Goal: Use online tool/utility: Utilize a website feature to perform a specific function

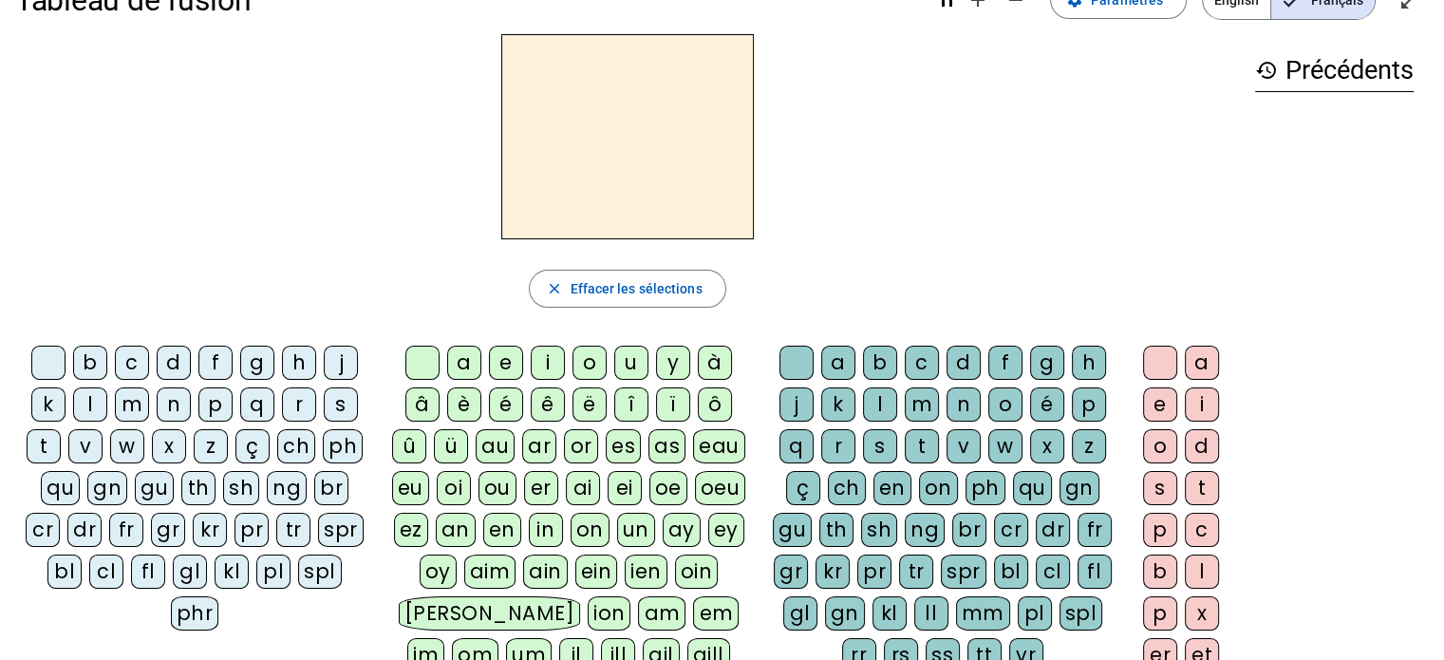
scroll to position [48, 0]
click at [424, 409] on div "â" at bounding box center [422, 405] width 34 height 34
click at [959, 396] on div "n" at bounding box center [964, 405] width 34 height 34
click at [1163, 403] on div "e" at bounding box center [1160, 405] width 34 height 34
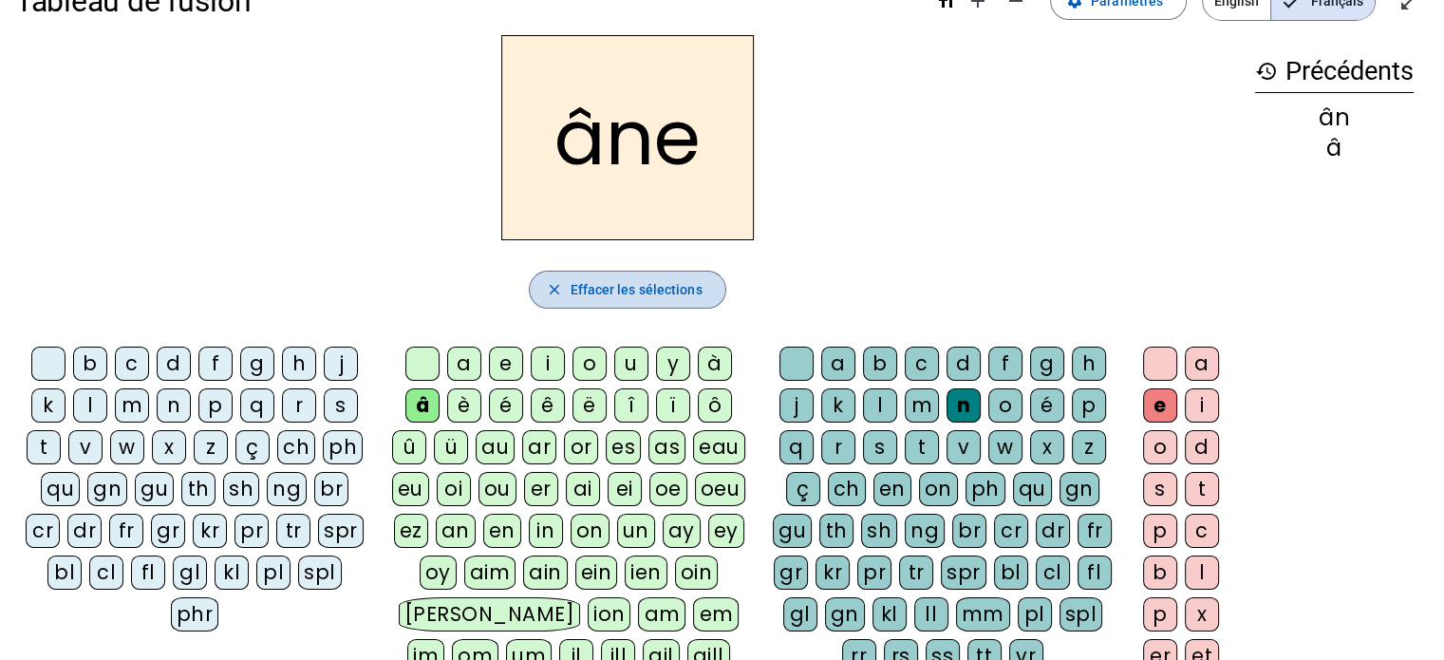
click at [605, 295] on span "Effacer les sélections" at bounding box center [636, 289] width 132 height 23
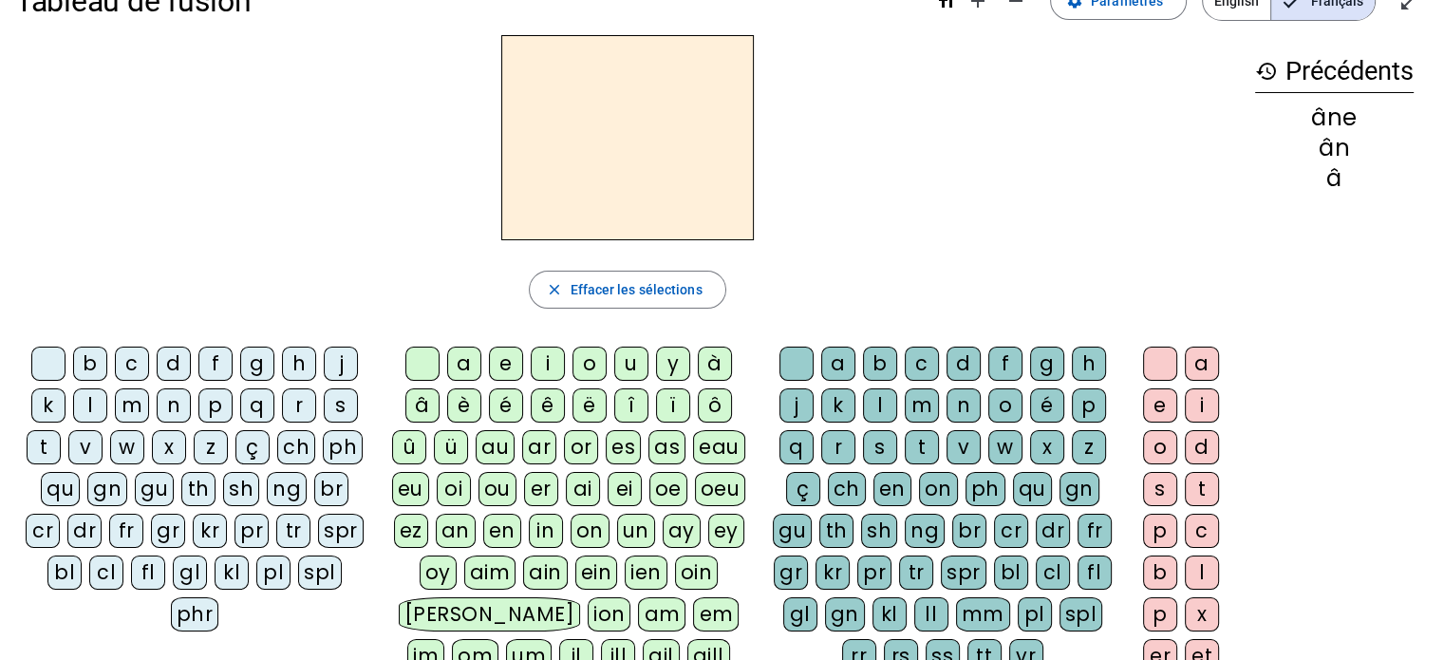
click at [424, 415] on div "â" at bounding box center [422, 405] width 34 height 34
click at [913, 405] on div "m" at bounding box center [922, 405] width 34 height 34
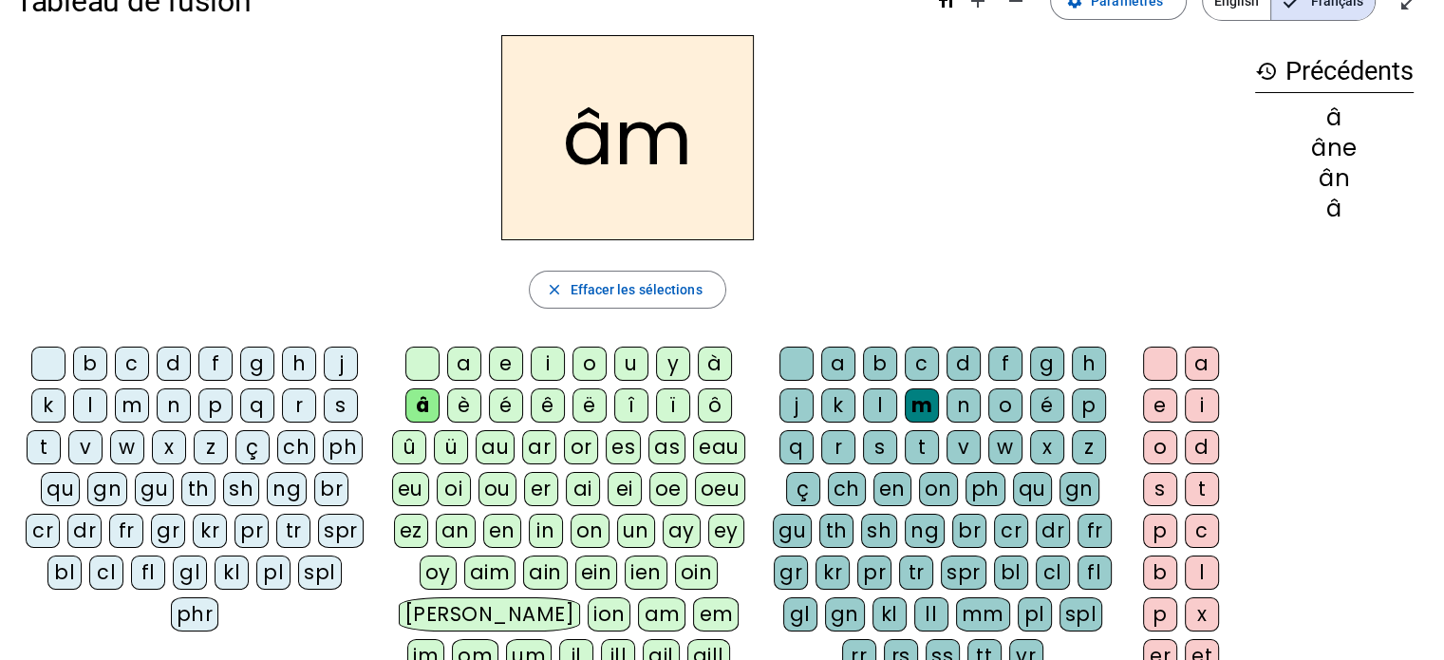
click at [1168, 399] on div "e" at bounding box center [1160, 405] width 34 height 34
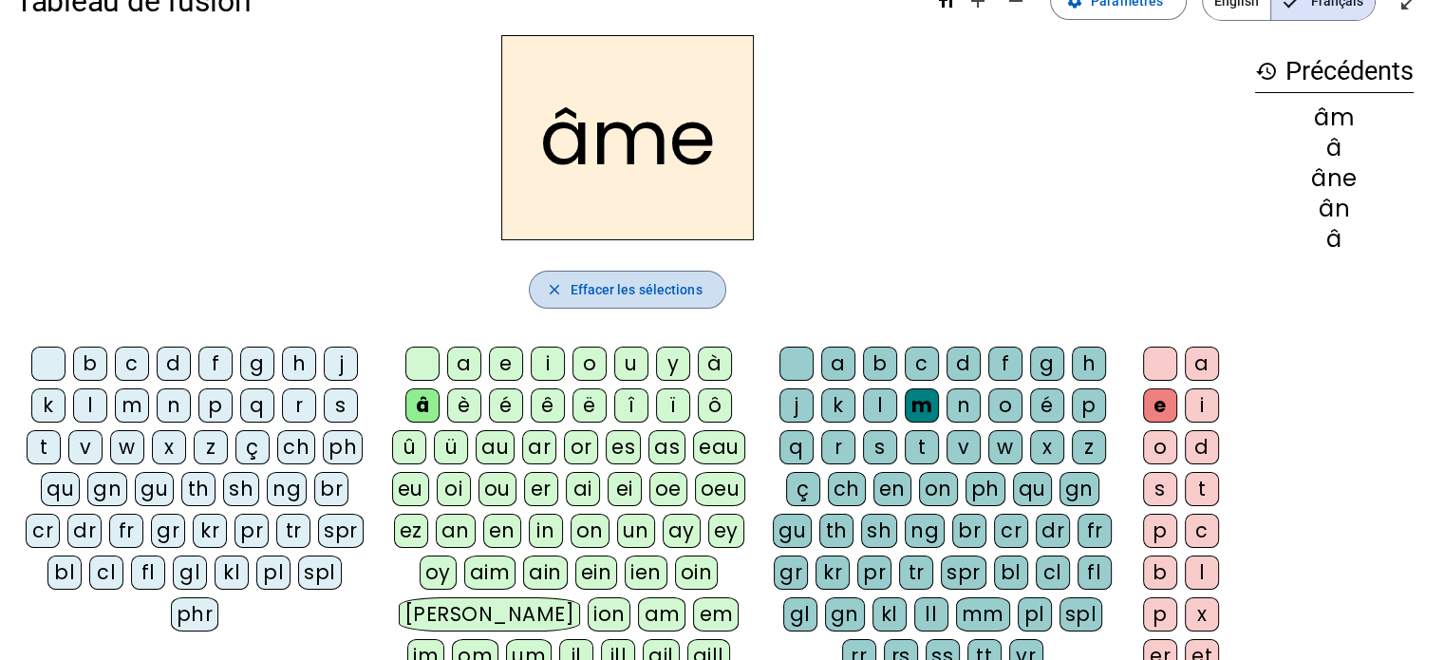
click at [676, 275] on span "button" at bounding box center [627, 290] width 195 height 46
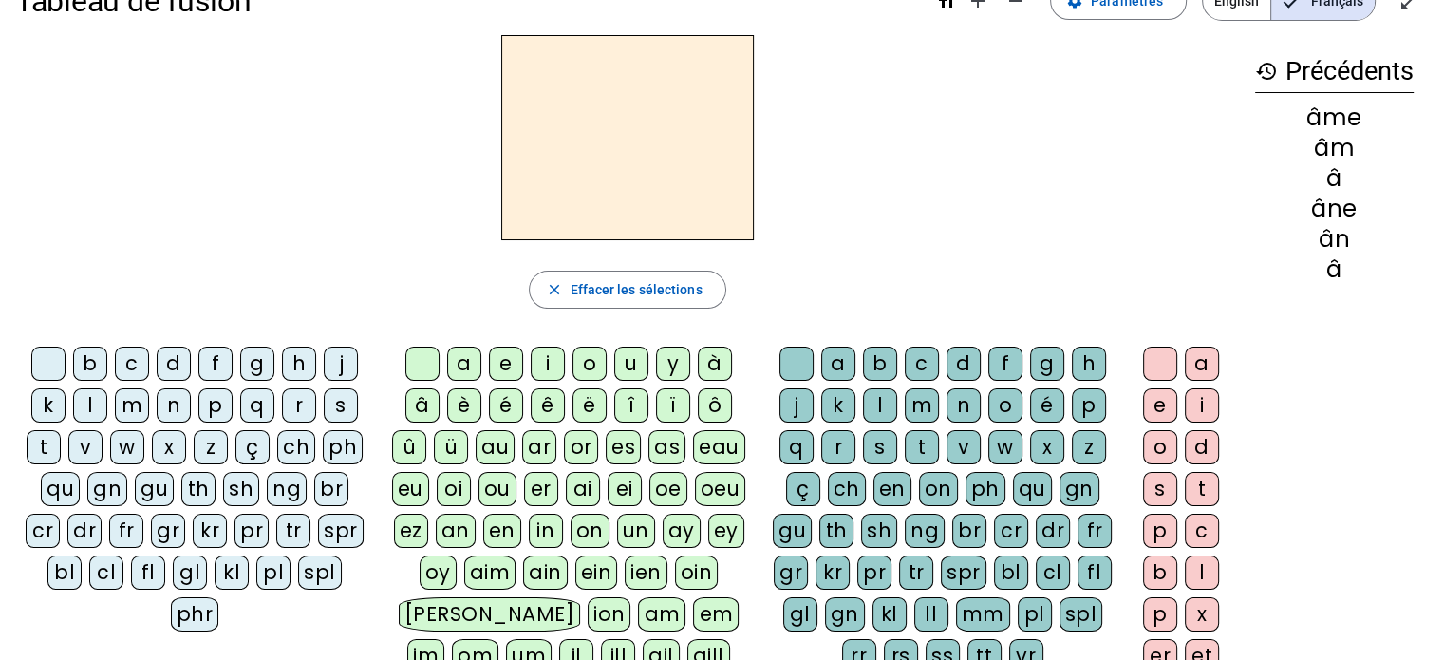
click at [416, 396] on div "â" at bounding box center [422, 405] width 34 height 34
click at [1037, 371] on div "g" at bounding box center [1047, 364] width 34 height 34
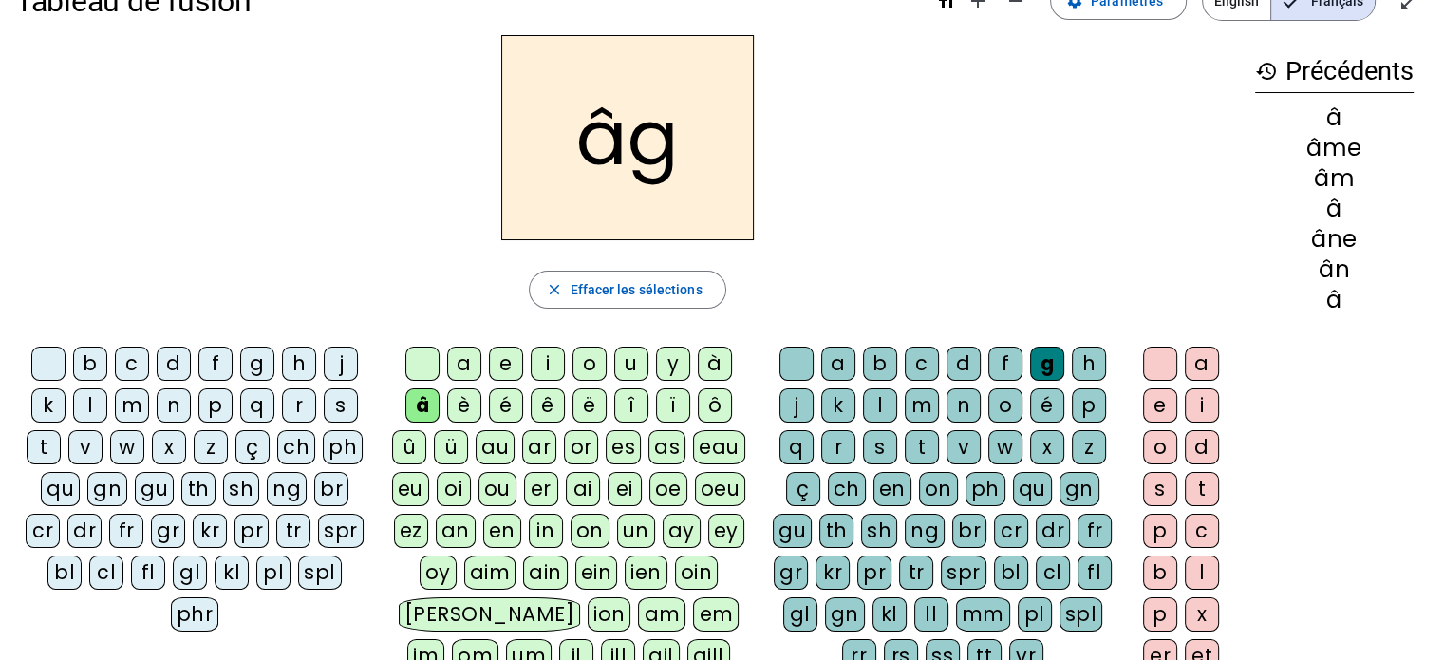
click at [1166, 401] on div "e" at bounding box center [1160, 405] width 34 height 34
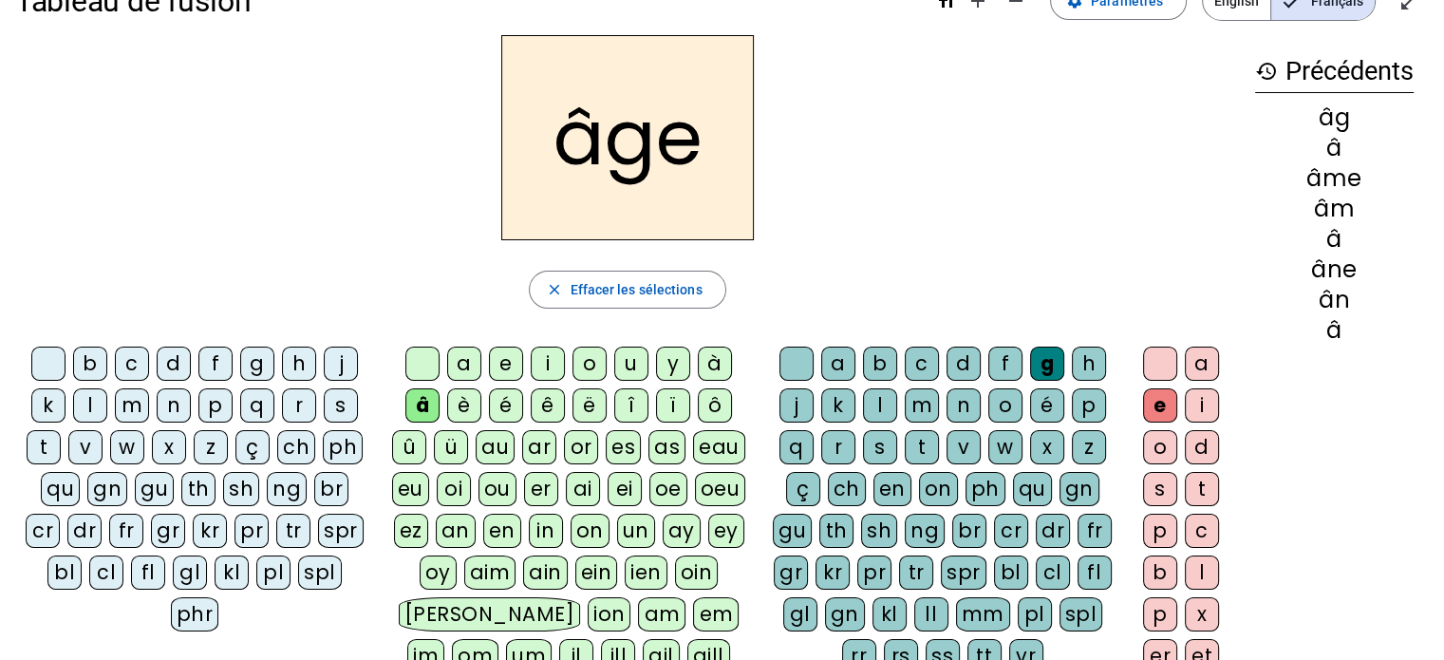
click at [209, 401] on div "p" at bounding box center [215, 405] width 34 height 34
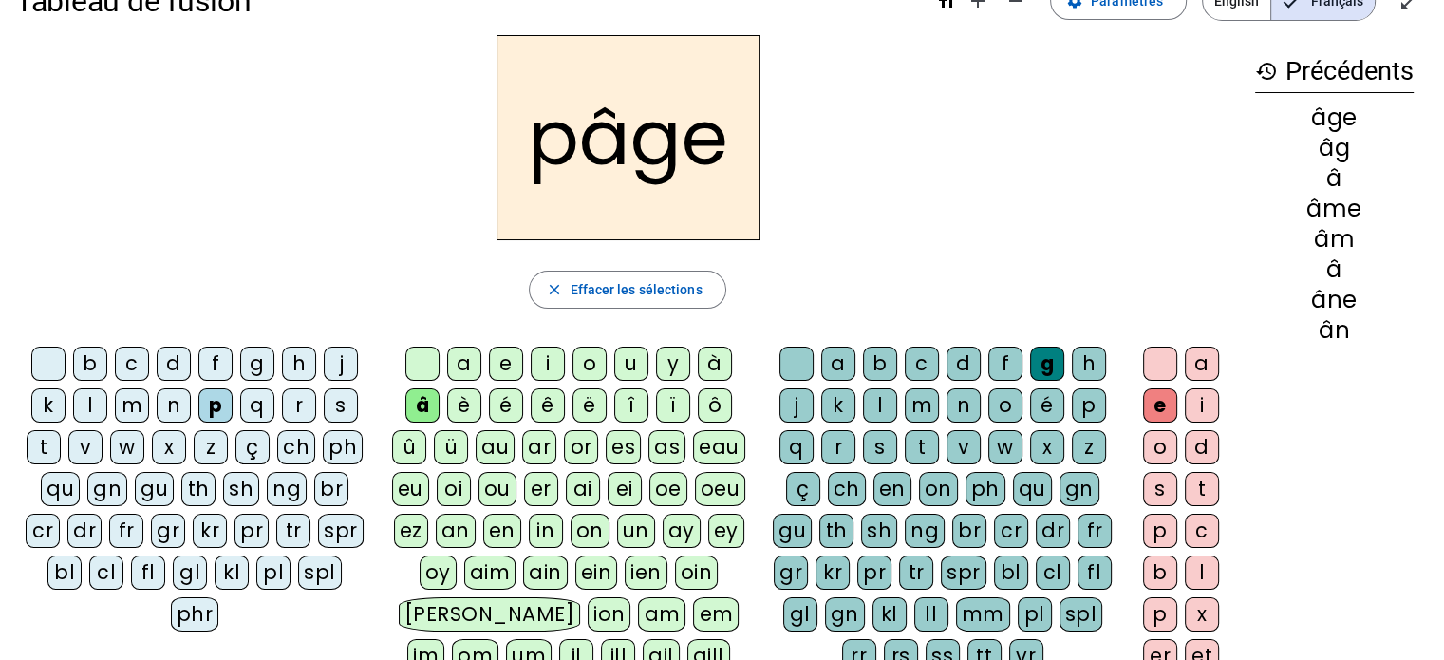
click at [471, 354] on div "a" at bounding box center [464, 364] width 34 height 34
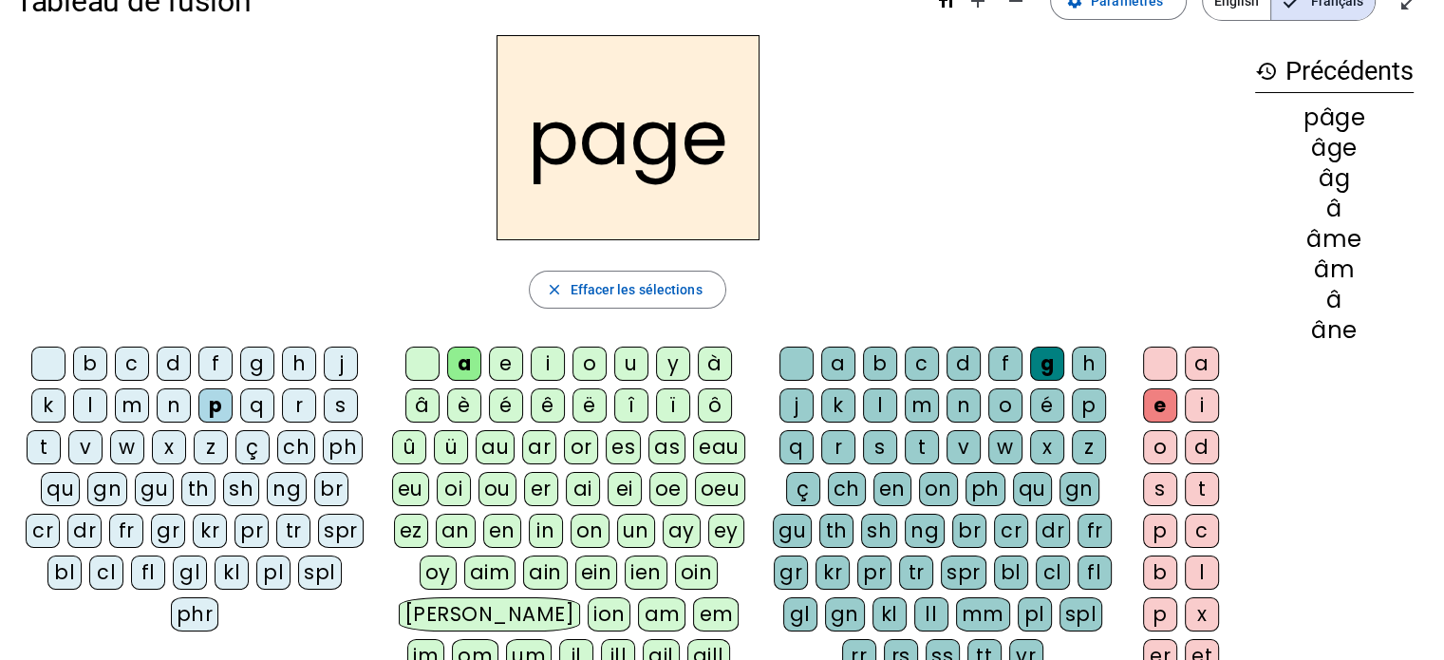
click at [587, 416] on div "ë" at bounding box center [590, 405] width 34 height 34
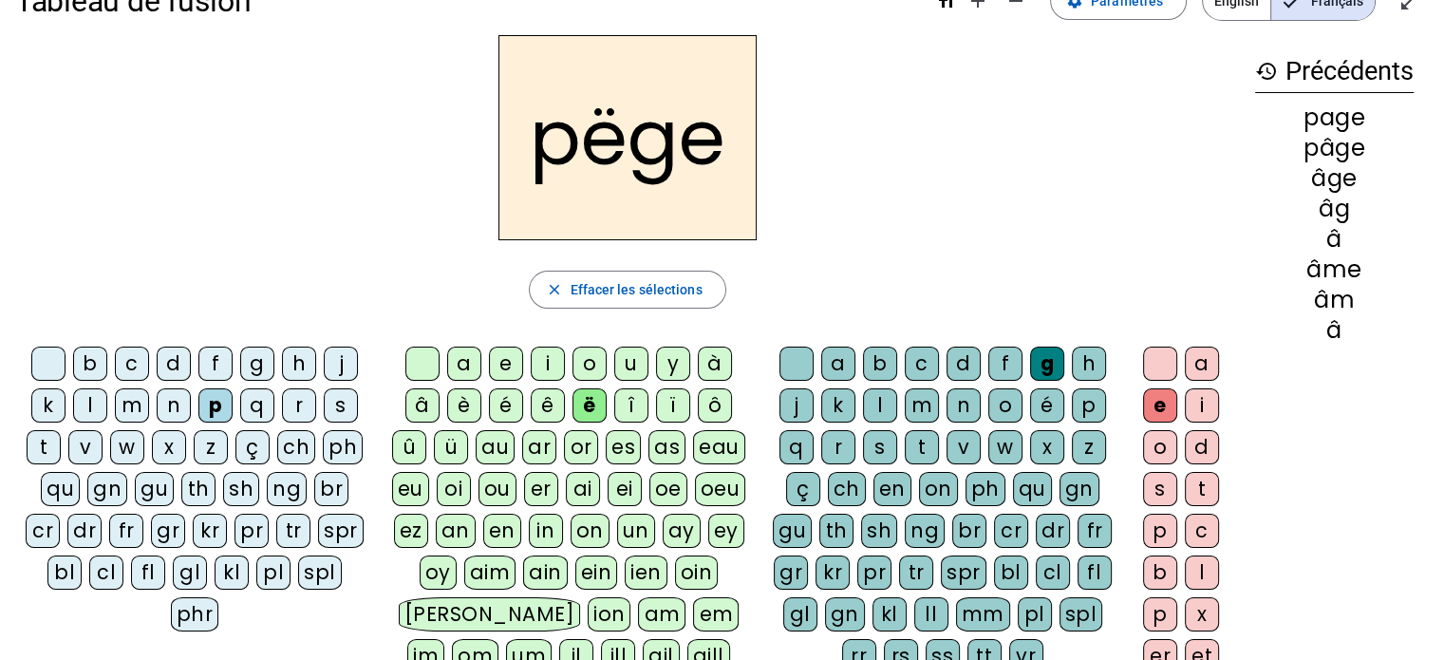
drag, startPoint x: 488, startPoint y: 364, endPoint x: 465, endPoint y: 367, distance: 23.1
click at [465, 367] on div "a e i o u y à â è é ê ë [PERSON_NAME] ô û ü au ar or es as eau eu oi ou er ai e…" at bounding box center [572, 535] width 366 height 376
click at [465, 367] on div "a" at bounding box center [464, 364] width 34 height 34
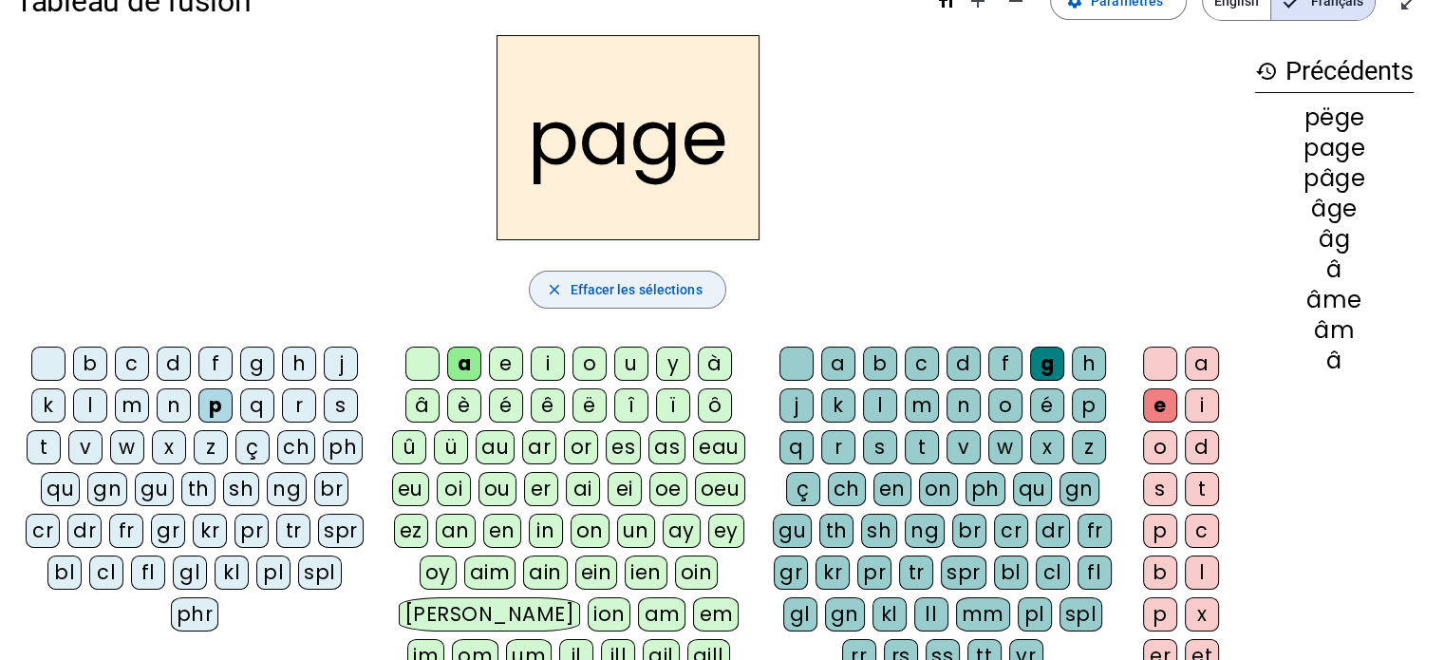
click at [626, 274] on span "button" at bounding box center [627, 290] width 195 height 46
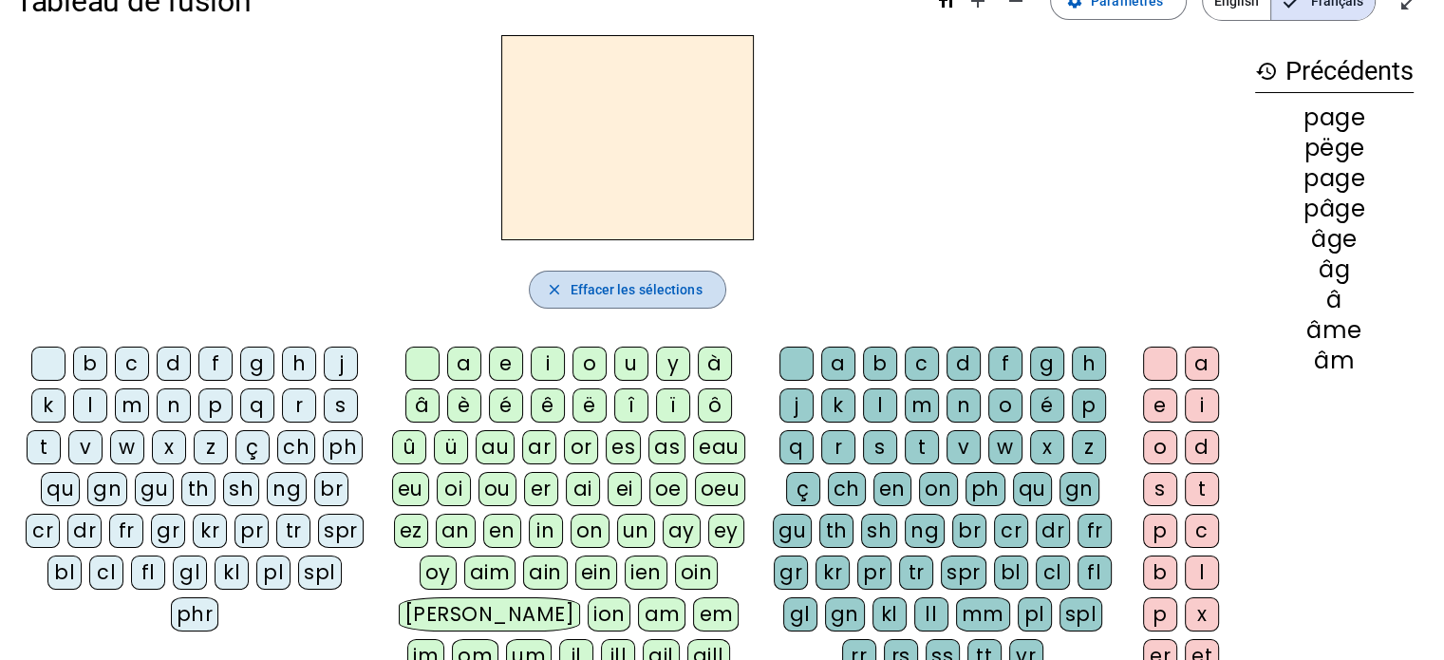
click at [626, 274] on span "button" at bounding box center [627, 290] width 195 height 46
click at [529, 271] on button "close Effacer les sélections" at bounding box center [627, 290] width 197 height 38
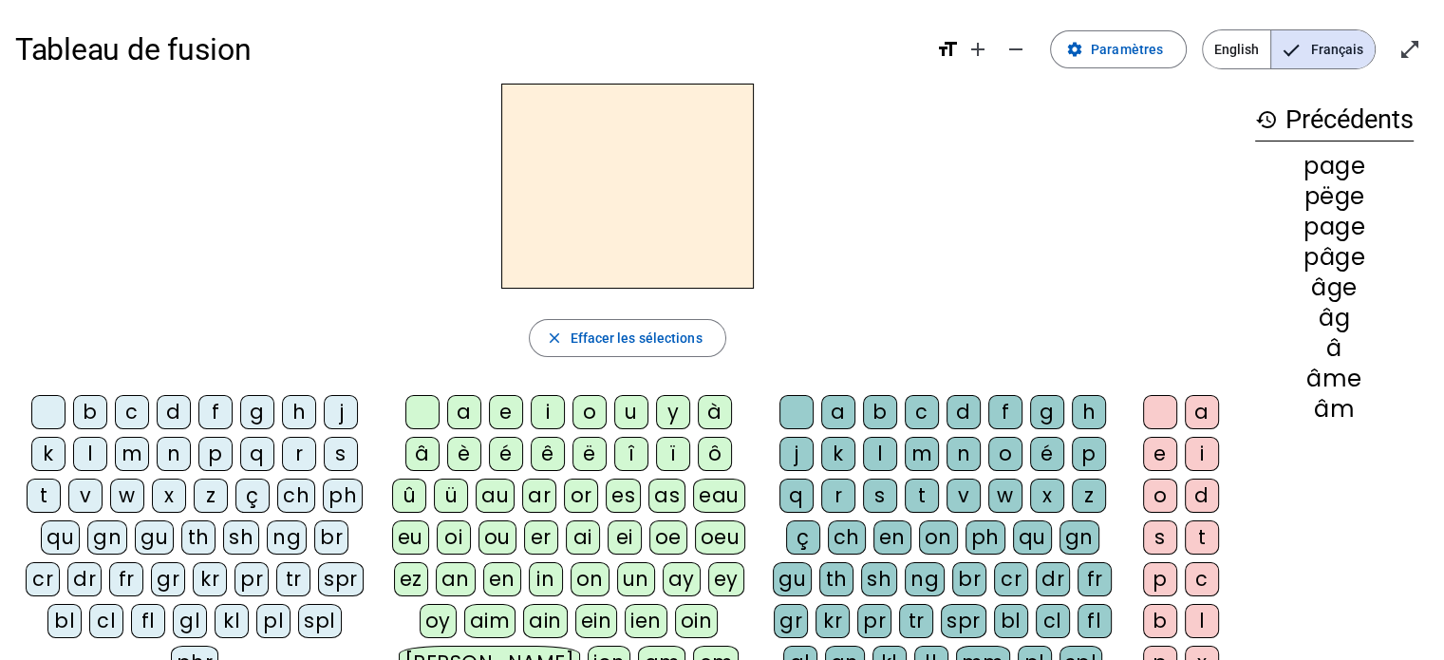
click at [874, 197] on div at bounding box center [627, 186] width 1225 height 205
click at [828, 242] on div at bounding box center [627, 186] width 1225 height 205
click at [218, 462] on div "p" at bounding box center [215, 454] width 34 height 34
click at [465, 419] on div "a" at bounding box center [464, 412] width 34 height 34
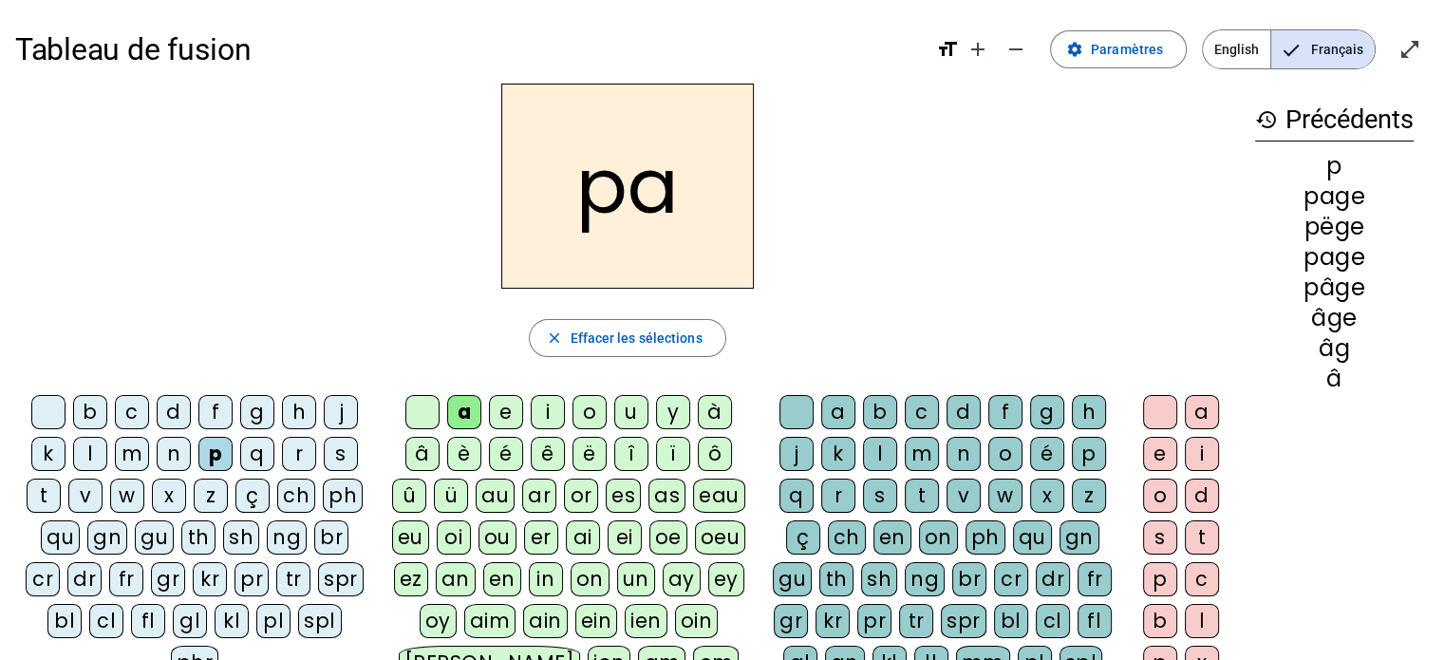
click at [1041, 413] on div "g" at bounding box center [1047, 412] width 34 height 34
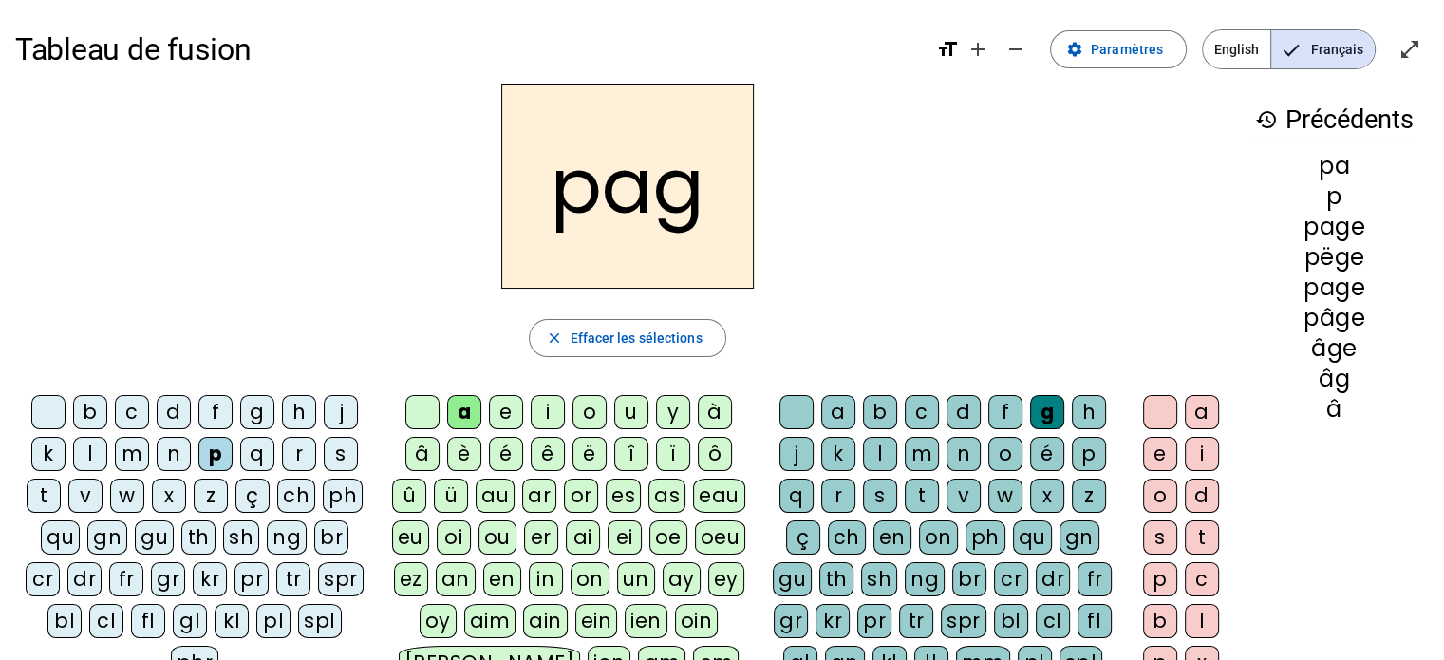
click at [1159, 450] on div "e" at bounding box center [1160, 454] width 34 height 34
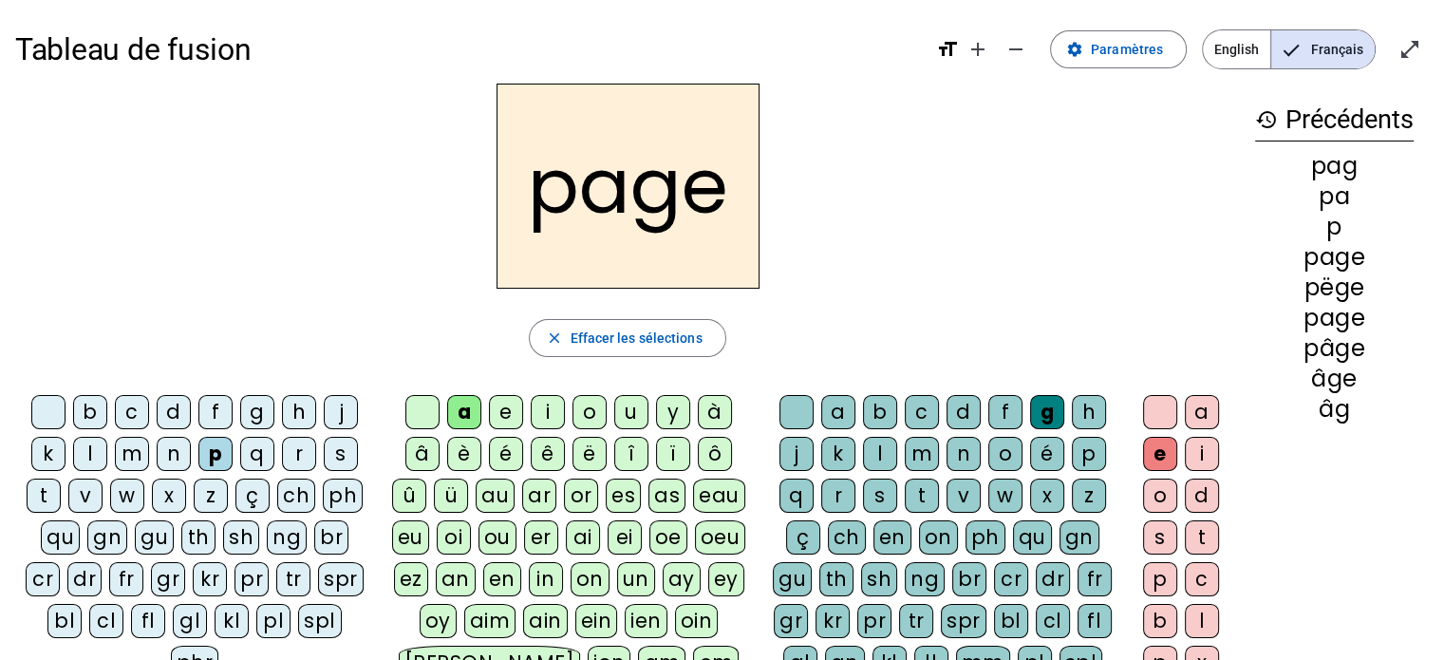
click at [338, 451] on div "s" at bounding box center [341, 454] width 34 height 34
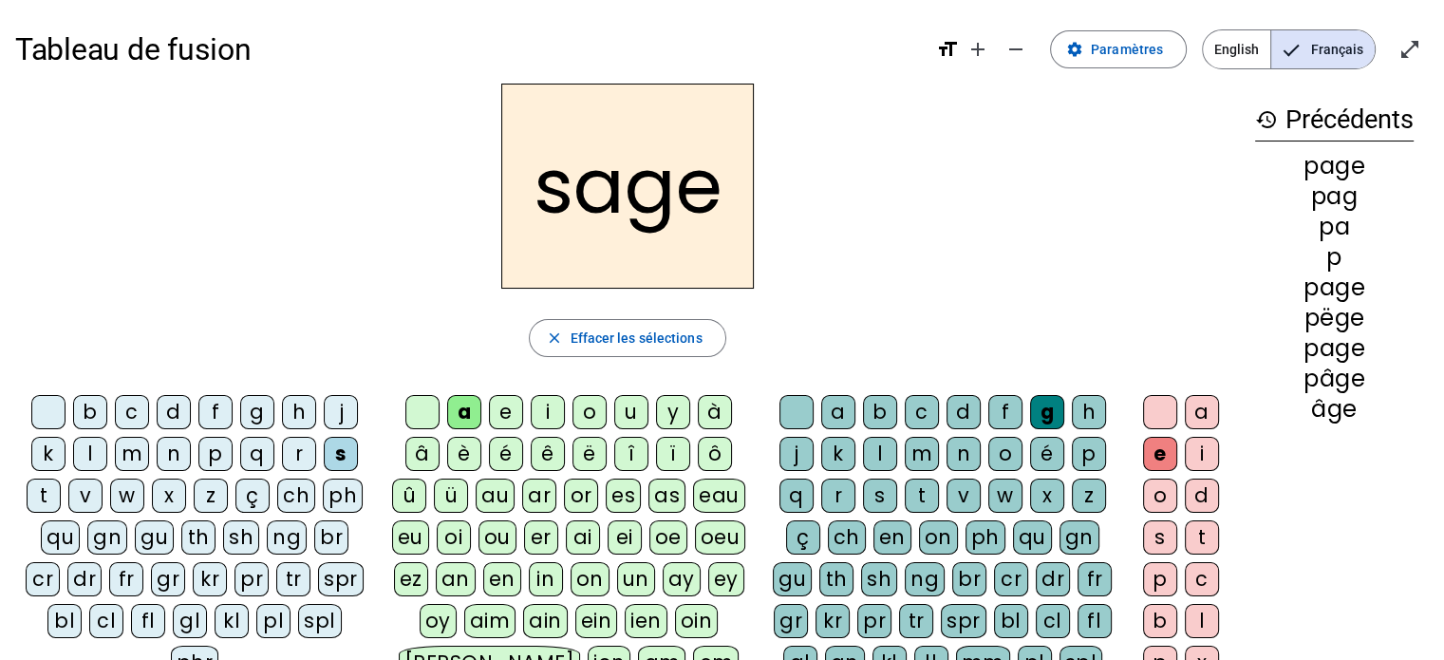
click at [175, 446] on div "n" at bounding box center [174, 454] width 34 height 34
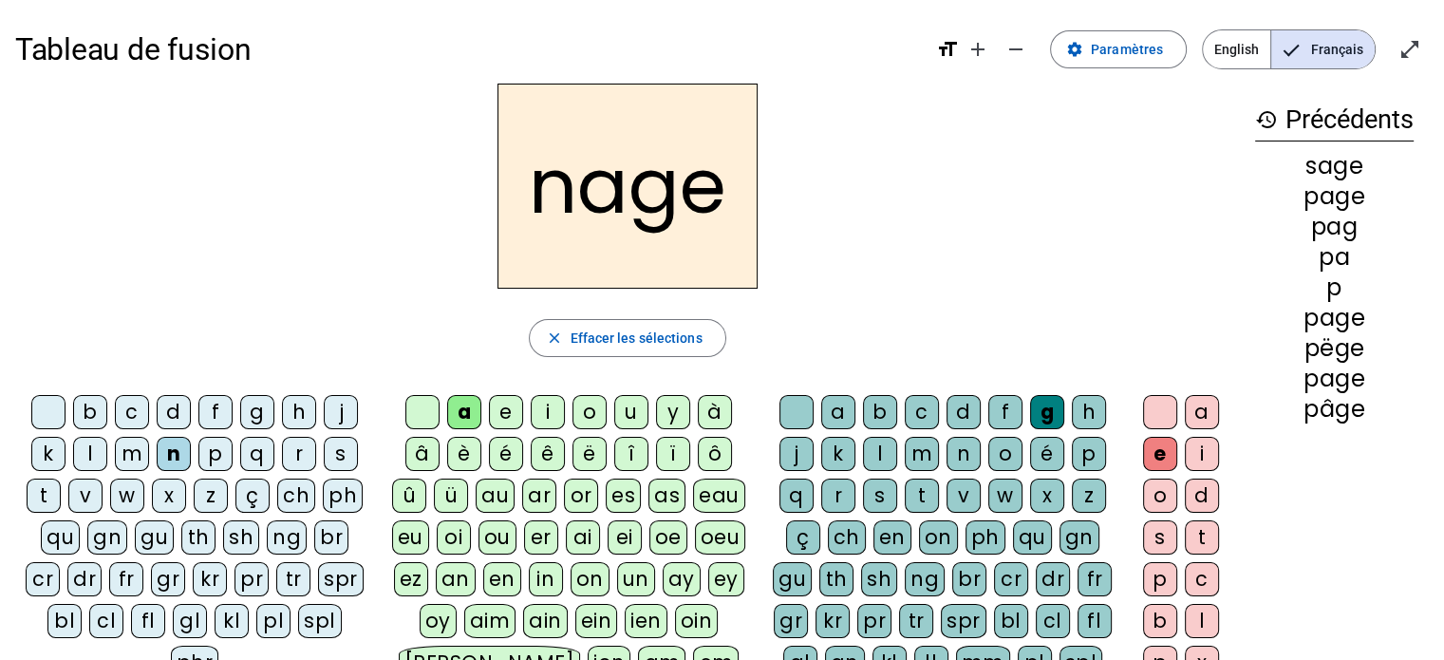
click at [131, 451] on div "m" at bounding box center [132, 454] width 34 height 34
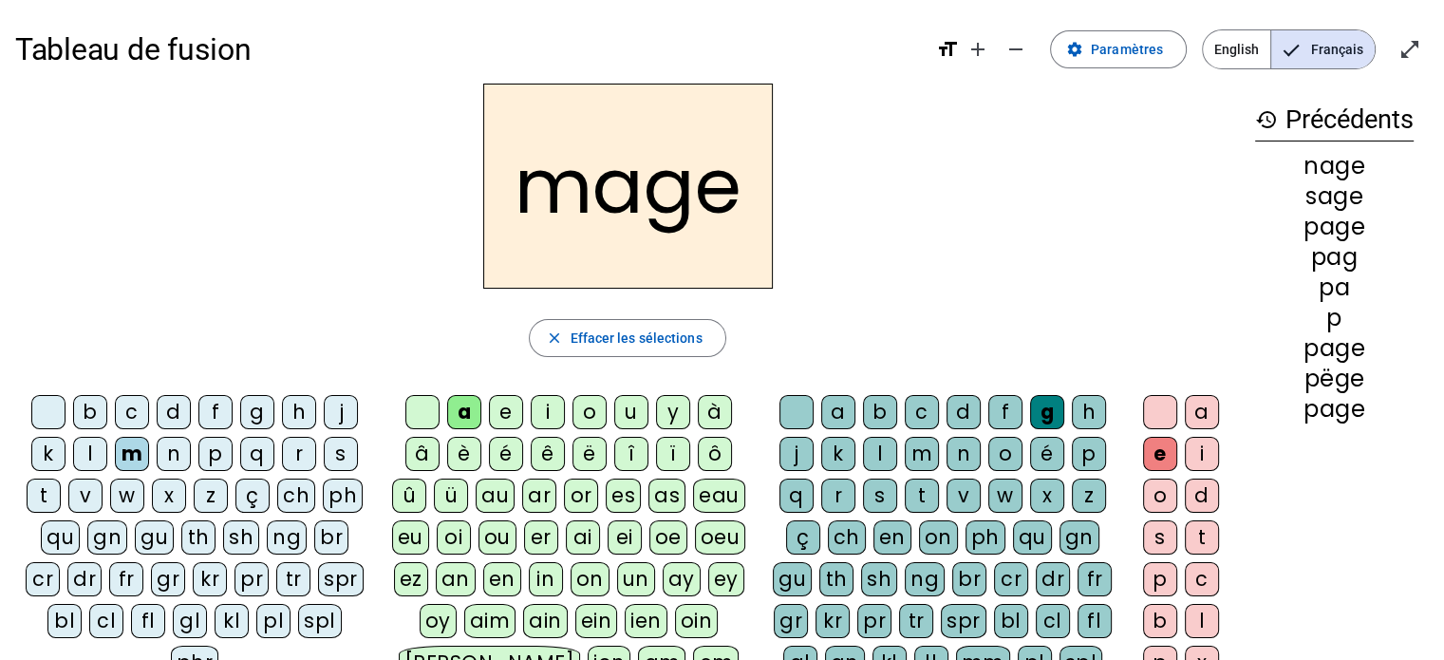
click at [626, 409] on div "u" at bounding box center [631, 412] width 34 height 34
click at [94, 448] on div "l" at bounding box center [90, 454] width 34 height 34
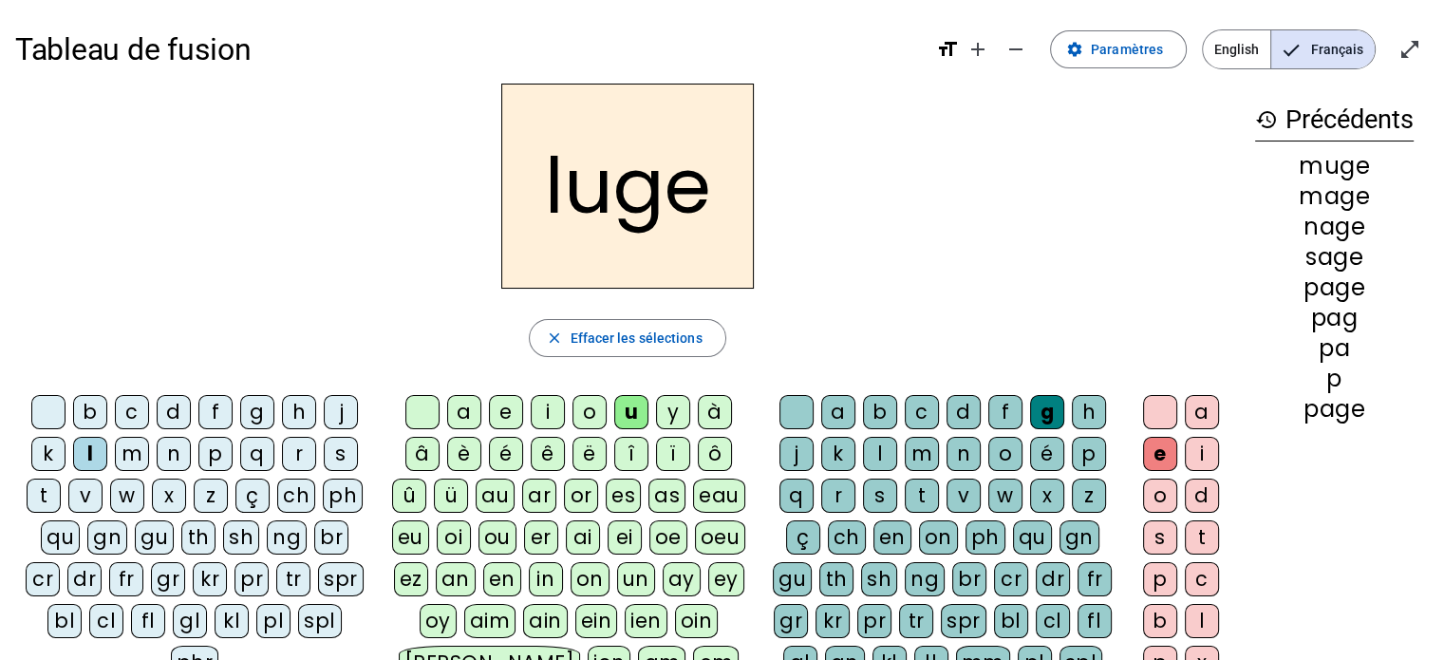
click at [593, 421] on div "o" at bounding box center [590, 412] width 34 height 34
click at [927, 227] on div "loge" at bounding box center [627, 186] width 1225 height 205
